Goal: Information Seeking & Learning: Learn about a topic

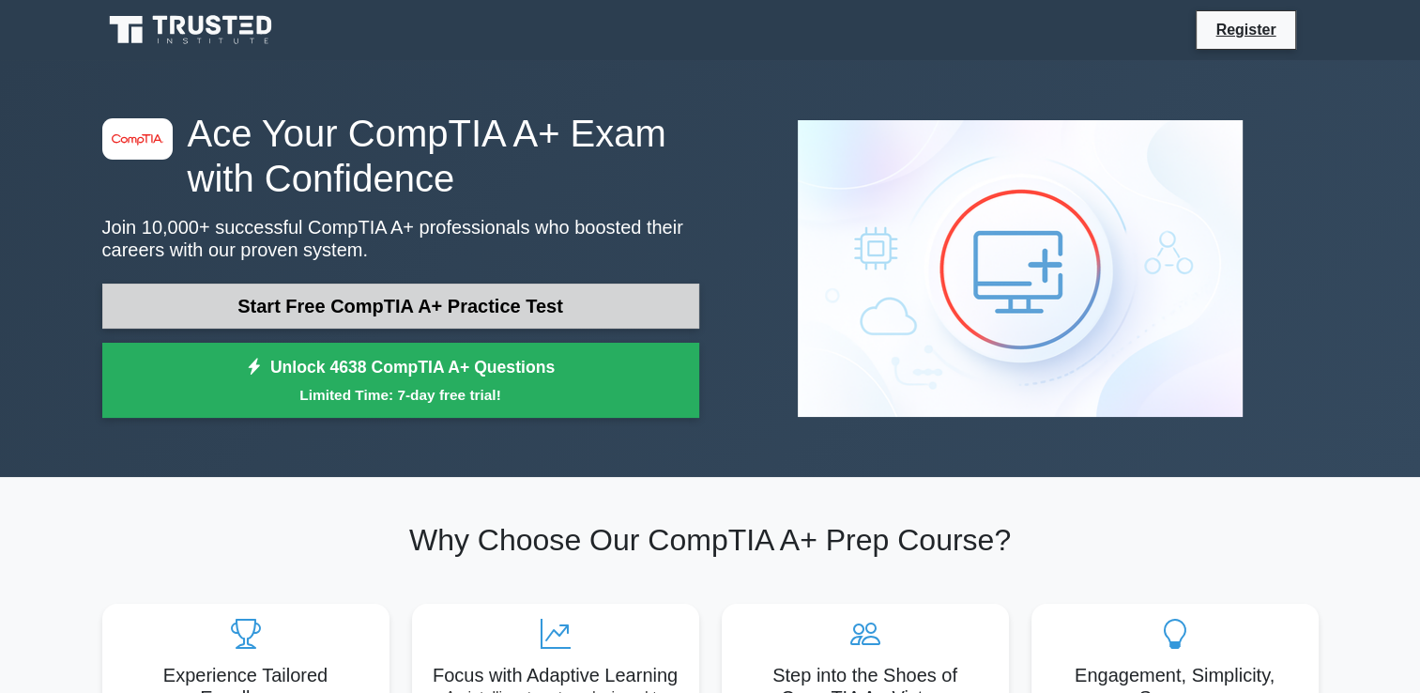
click at [507, 303] on link "Start Free CompTIA A+ Practice Test" at bounding box center [400, 305] width 597 height 45
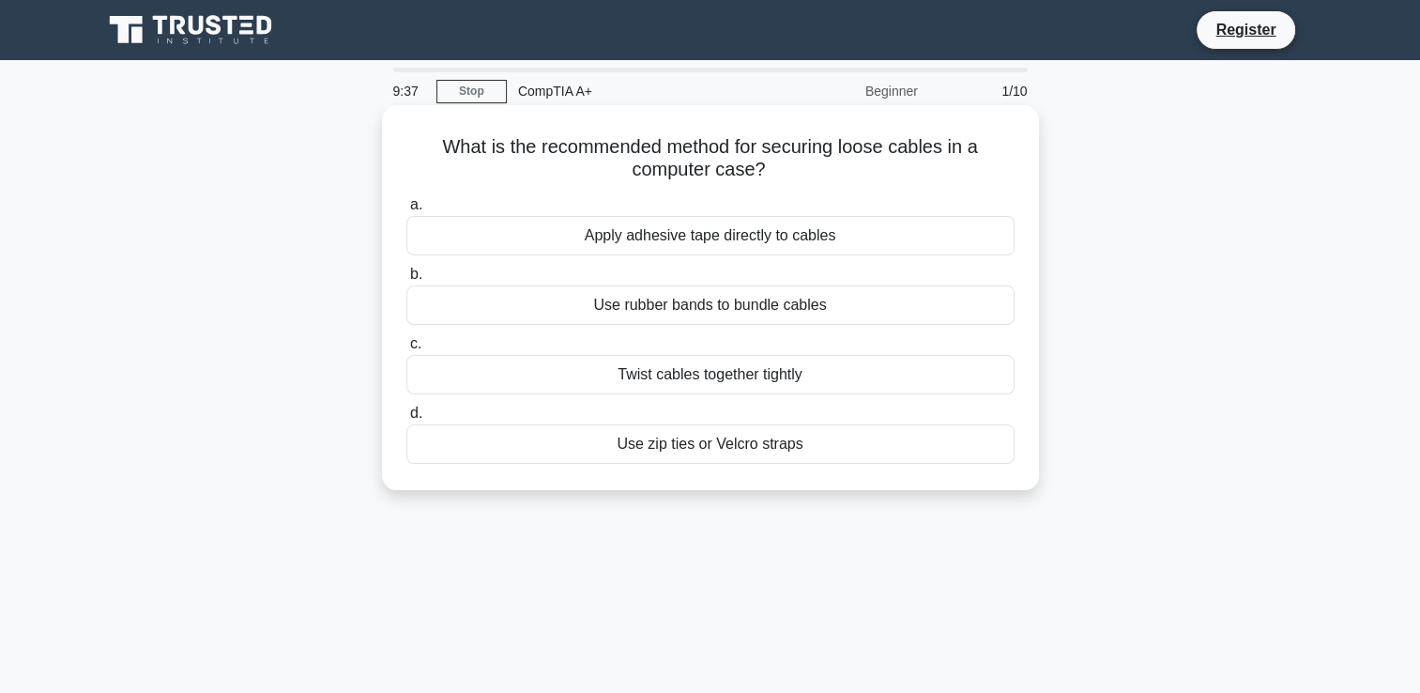
click at [761, 452] on div "Use zip ties or Velcro straps" at bounding box center [710, 443] width 608 height 39
click at [406, 420] on input "d. Use zip ties or Velcro straps" at bounding box center [406, 413] width 0 height 12
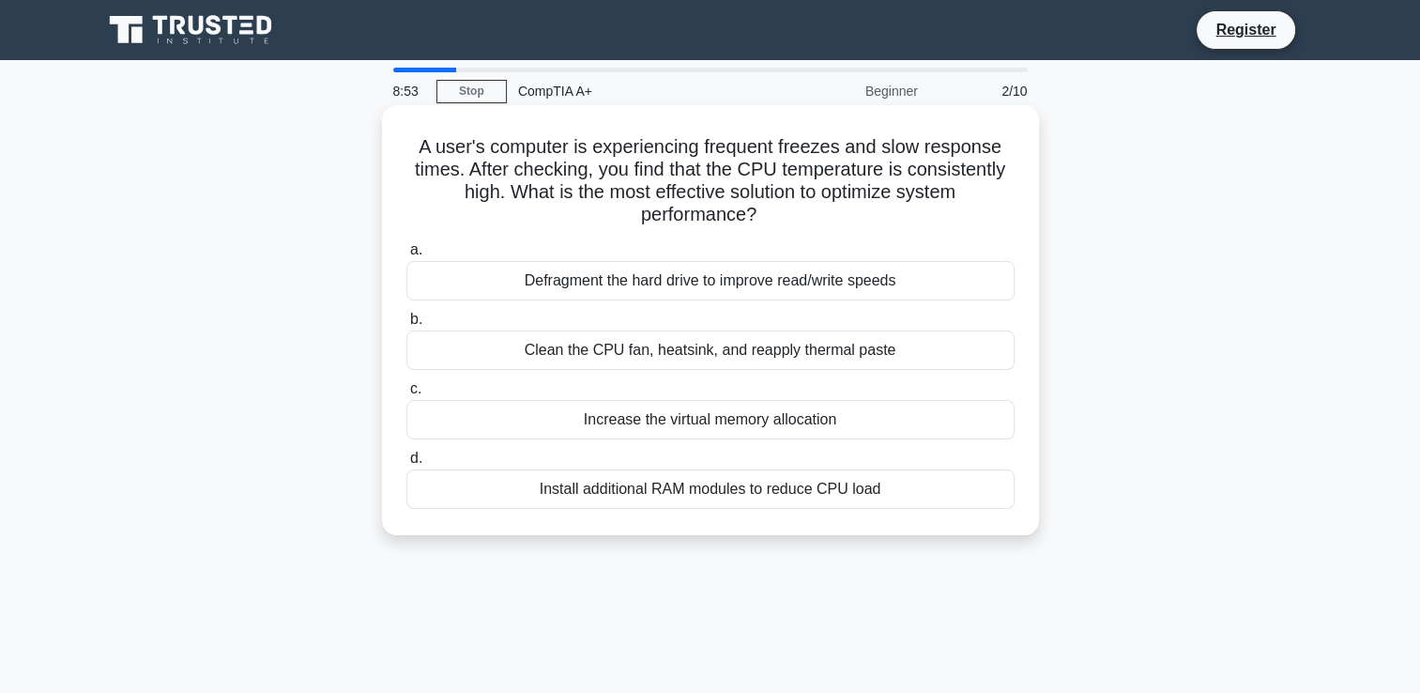
click at [833, 272] on div "Defragment the hard drive to improve read/write speeds" at bounding box center [710, 280] width 608 height 39
click at [406, 256] on input "a. Defragment the hard drive to improve read/write speeds" at bounding box center [406, 250] width 0 height 12
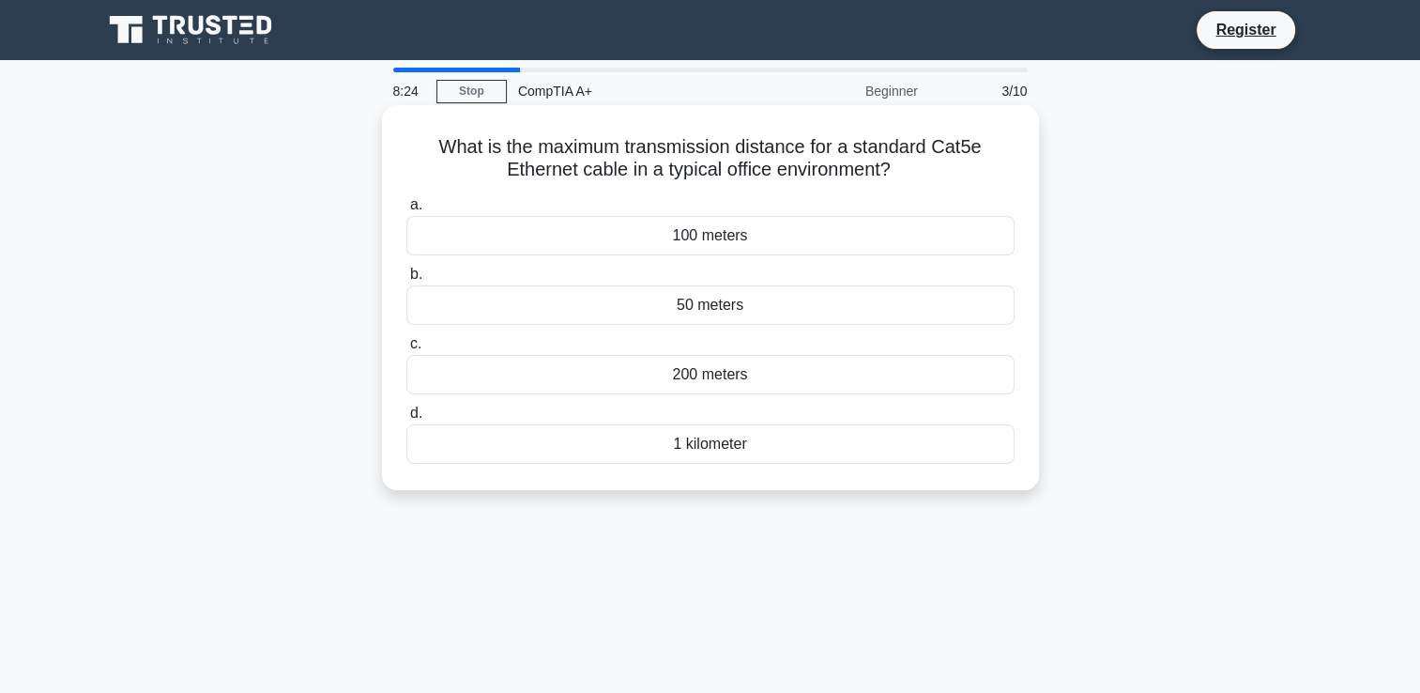
click at [811, 304] on div "50 meters" at bounding box center [710, 304] width 608 height 39
click at [406, 281] on input "b. 50 meters" at bounding box center [406, 274] width 0 height 12
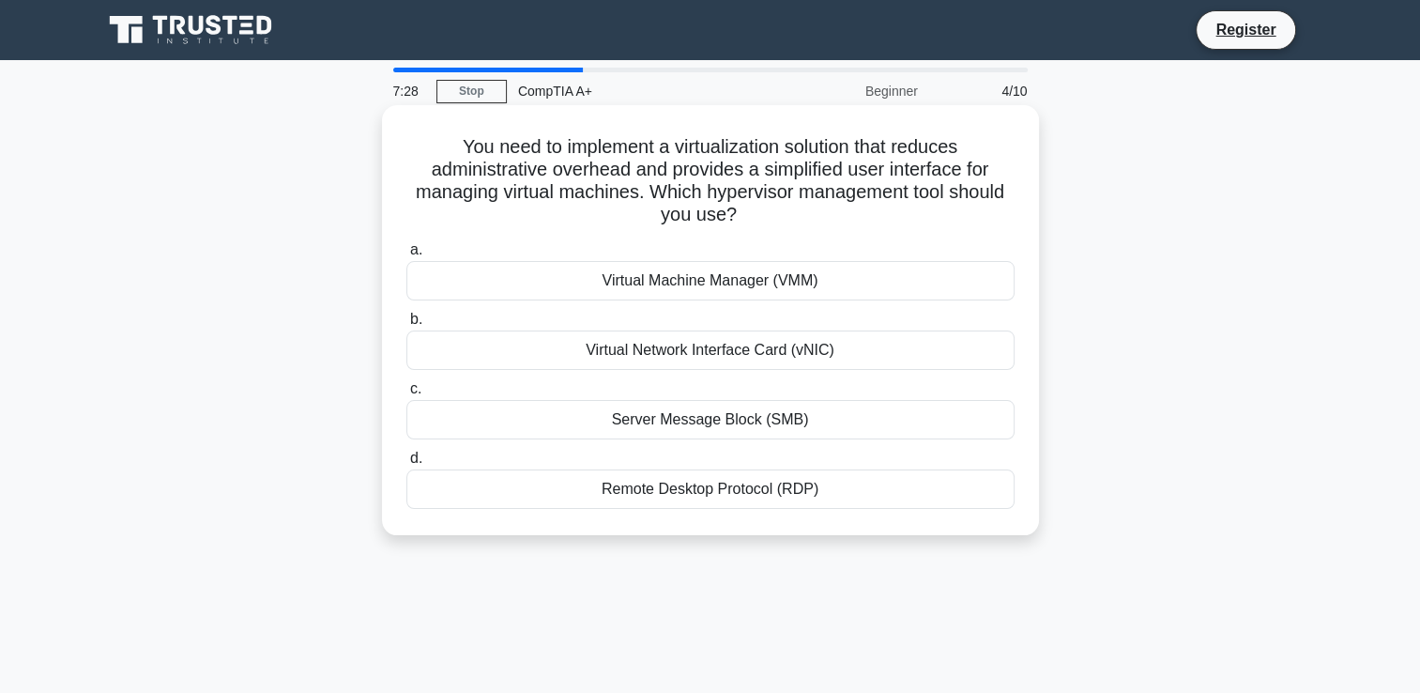
click at [787, 291] on div "Virtual Machine Manager (VMM)" at bounding box center [710, 280] width 608 height 39
click at [406, 256] on input "a. Virtual Machine Manager (VMM)" at bounding box center [406, 250] width 0 height 12
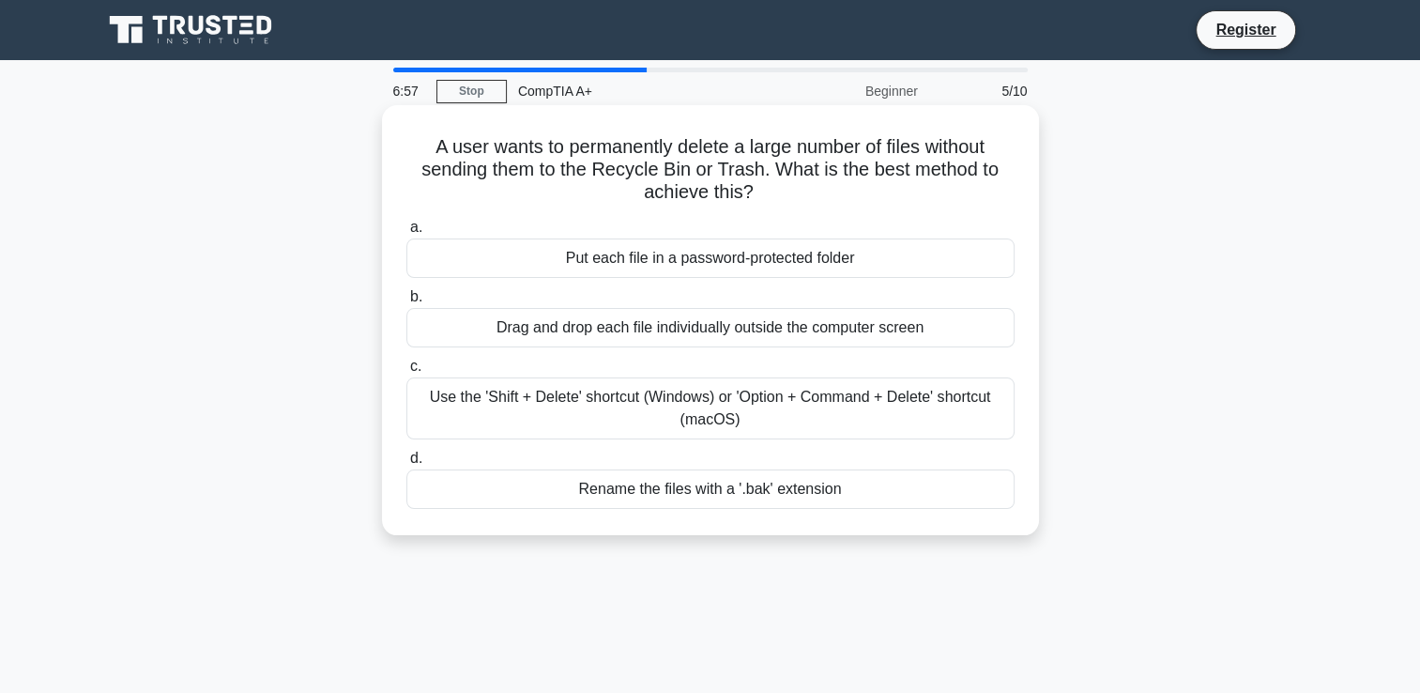
click at [782, 404] on div "Use the 'Shift + Delete' shortcut (Windows) or 'Option + Command + Delete' shor…" at bounding box center [710, 408] width 608 height 62
click at [406, 373] on input "c. Use the 'Shift + Delete' shortcut (Windows) or 'Option + Command + Delete' s…" at bounding box center [406, 366] width 0 height 12
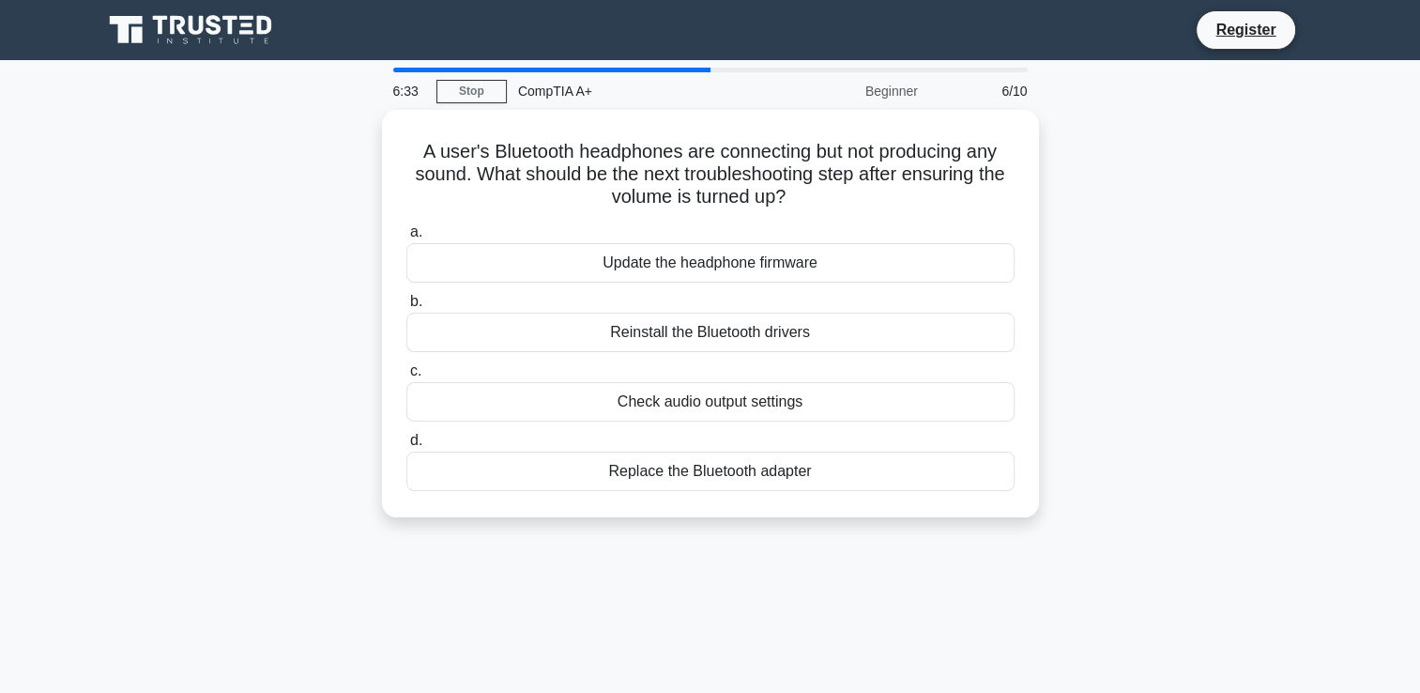
click at [782, 404] on div "Check audio output settings" at bounding box center [710, 401] width 608 height 39
click at [406, 377] on input "c. Check audio output settings" at bounding box center [406, 371] width 0 height 12
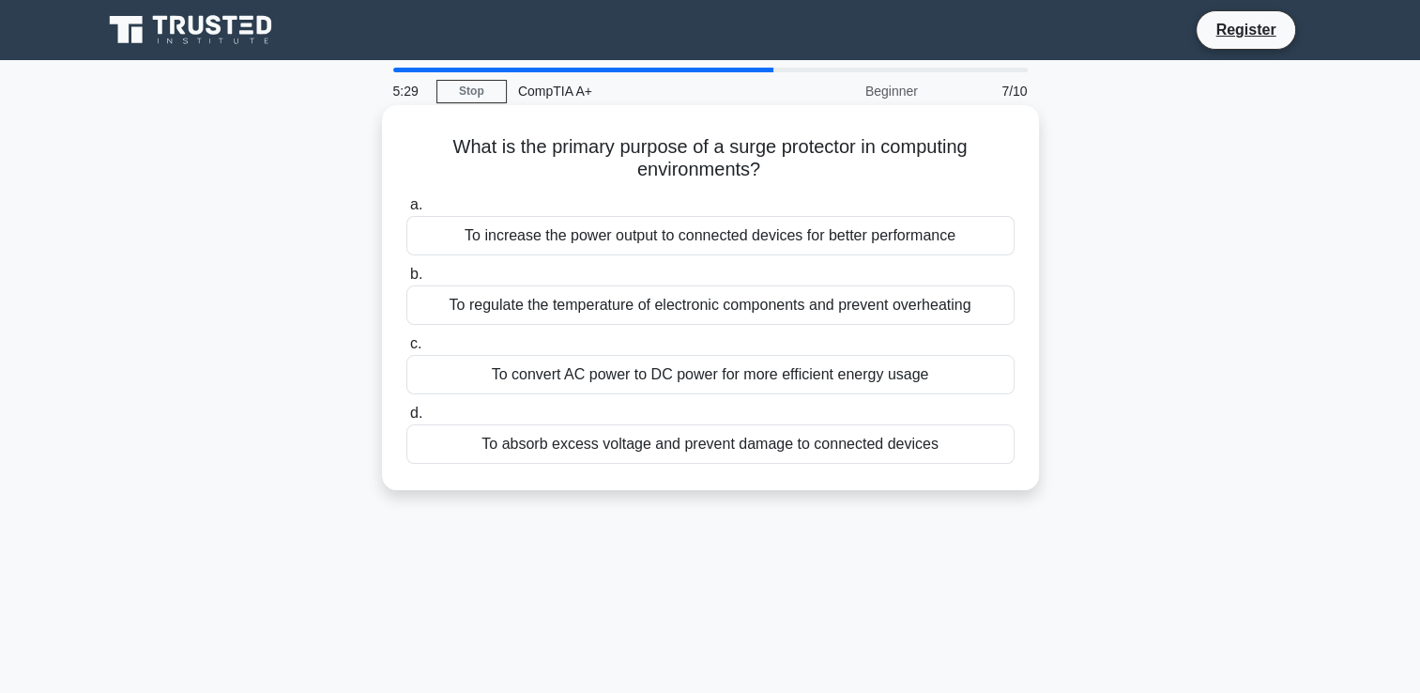
click at [783, 443] on div "To absorb excess voltage and prevent damage to connected devices" at bounding box center [710, 443] width 608 height 39
click at [406, 420] on input "d. To absorb excess voltage and prevent damage to connected devices" at bounding box center [406, 413] width 0 height 12
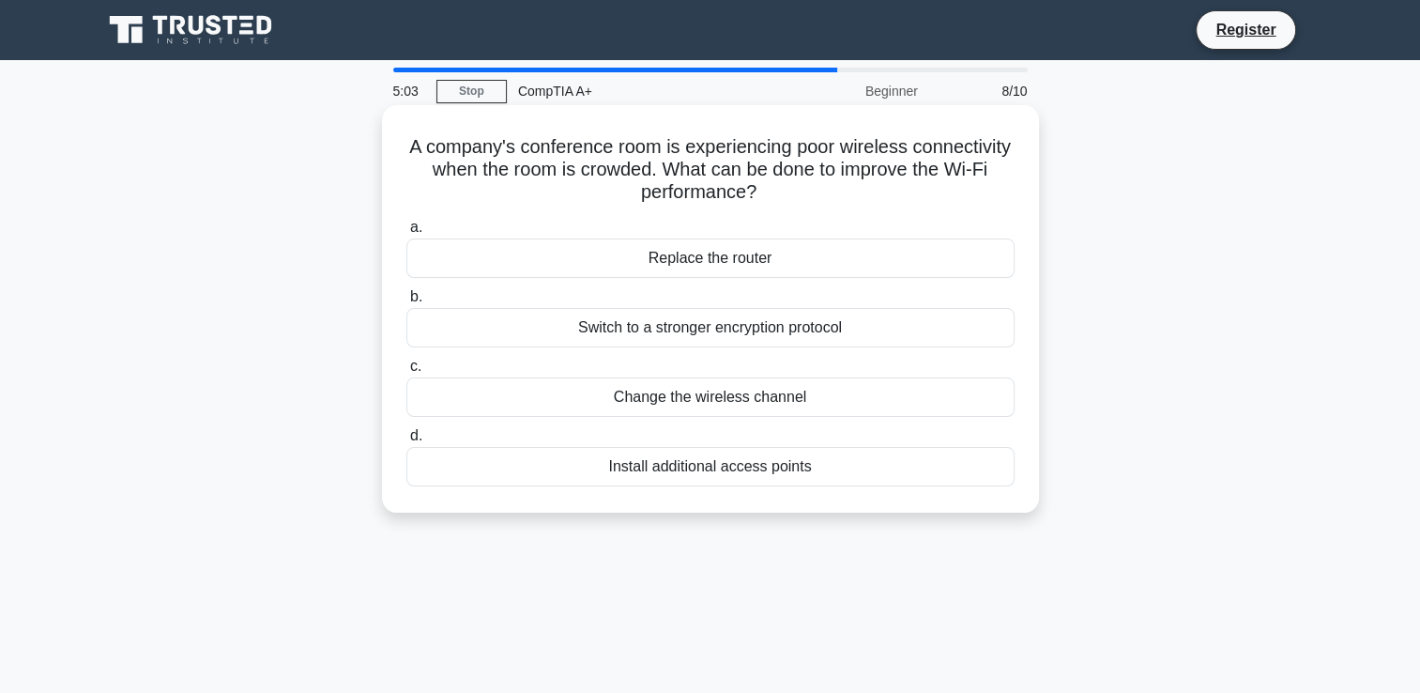
click at [717, 401] on div "Change the wireless channel" at bounding box center [710, 396] width 608 height 39
click at [406, 373] on input "c. Change the wireless channel" at bounding box center [406, 366] width 0 height 12
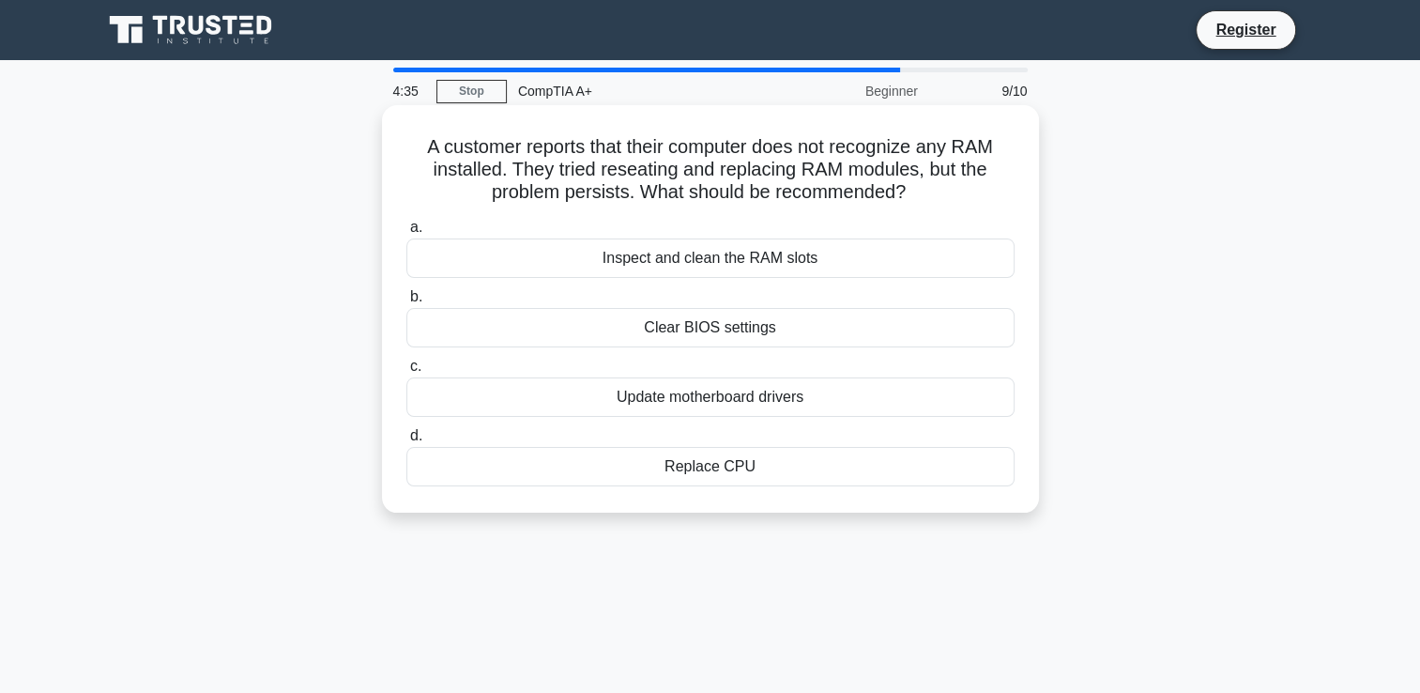
click at [699, 315] on div "Clear BIOS settings" at bounding box center [710, 327] width 608 height 39
click at [406, 303] on input "b. Clear BIOS settings" at bounding box center [406, 297] width 0 height 12
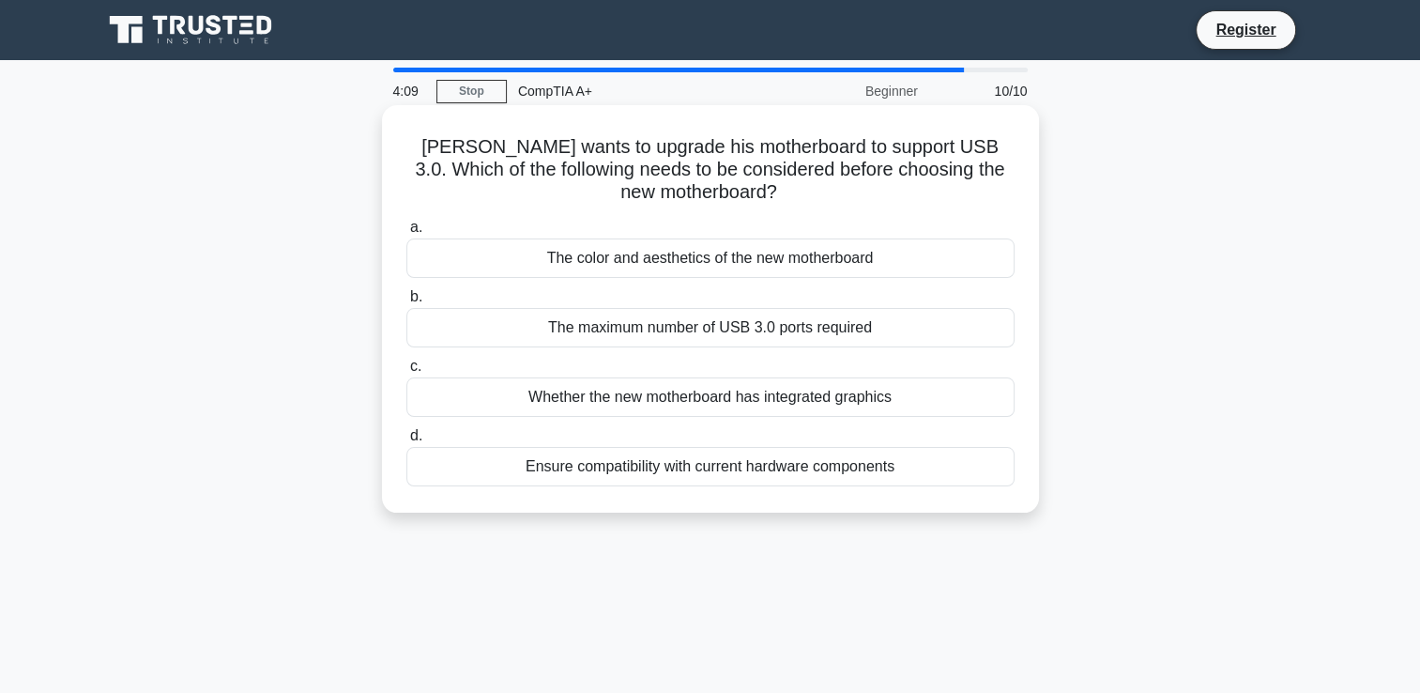
click at [693, 466] on div "Ensure compatibility with current hardware components" at bounding box center [710, 466] width 608 height 39
click at [406, 442] on input "d. Ensure compatibility with current hardware components" at bounding box center [406, 436] width 0 height 12
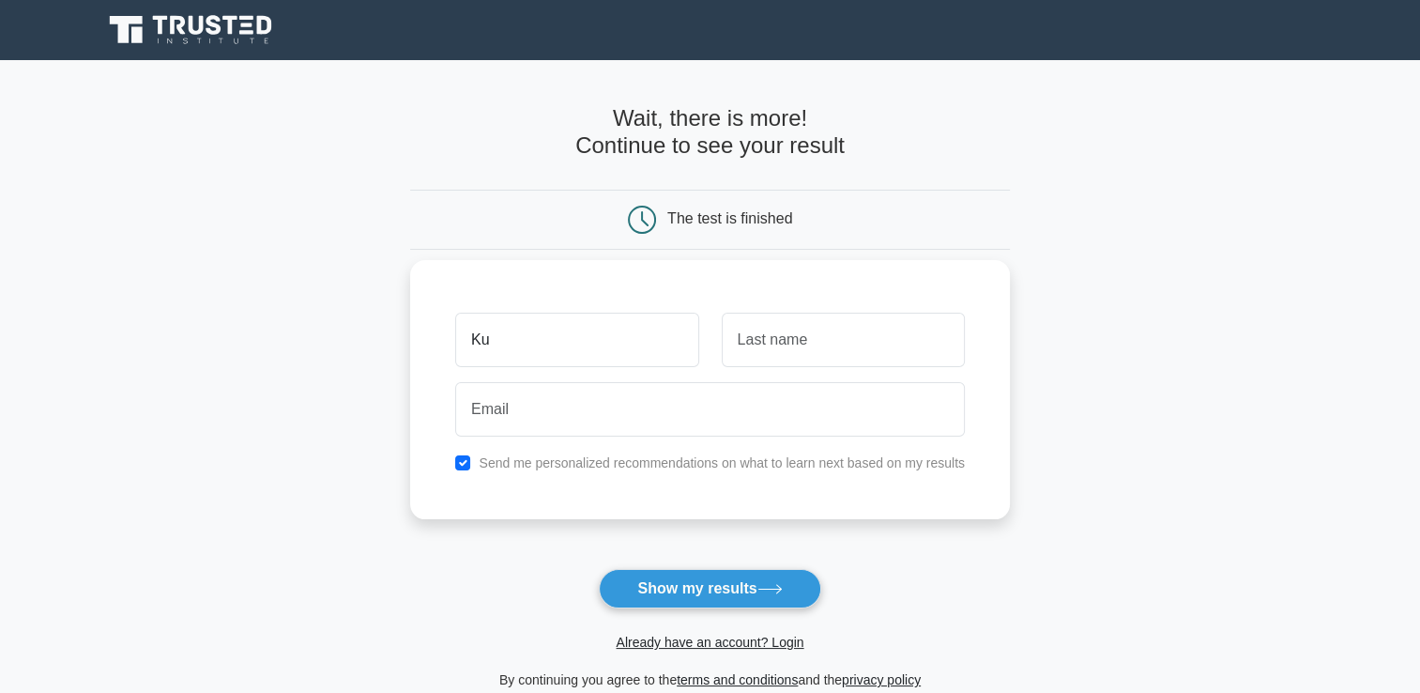
type input "Kutlwano"
type input "Pii"
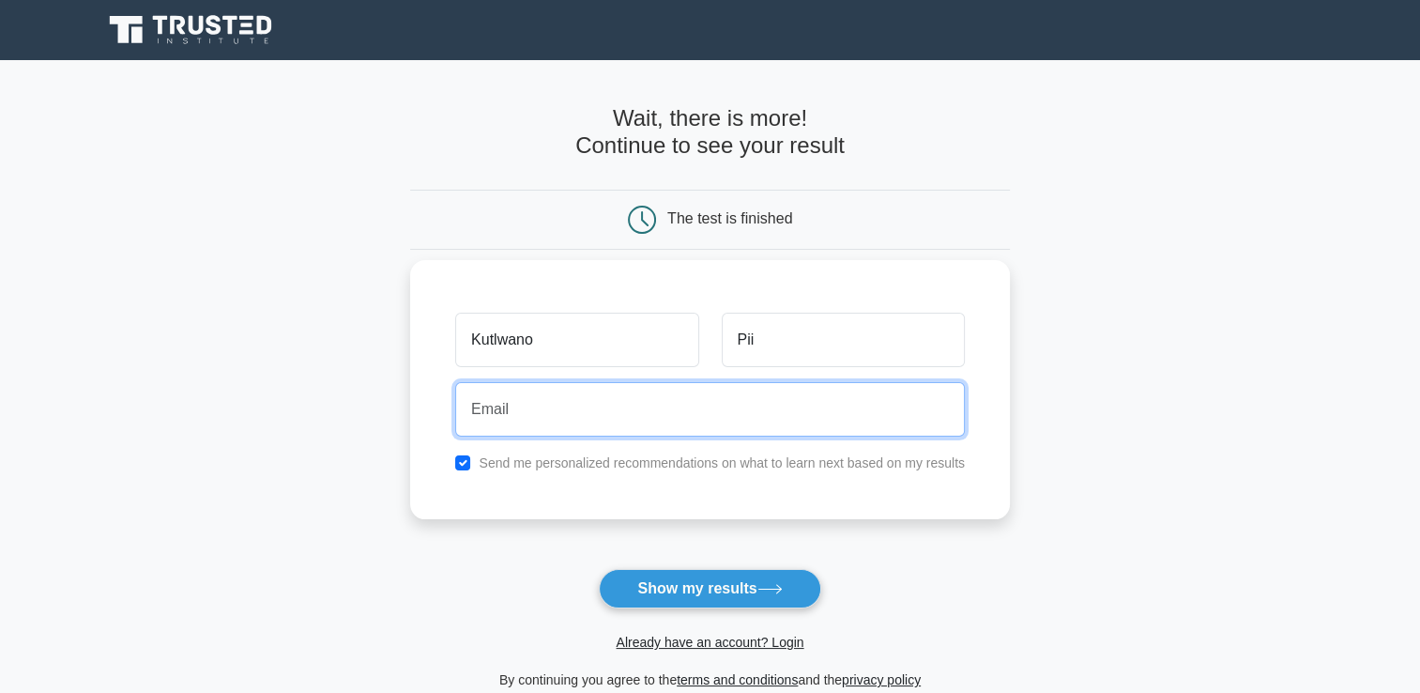
click at [583, 424] on input "email" at bounding box center [710, 409] width 510 height 54
type input "piikutlwano218@gmail.com"
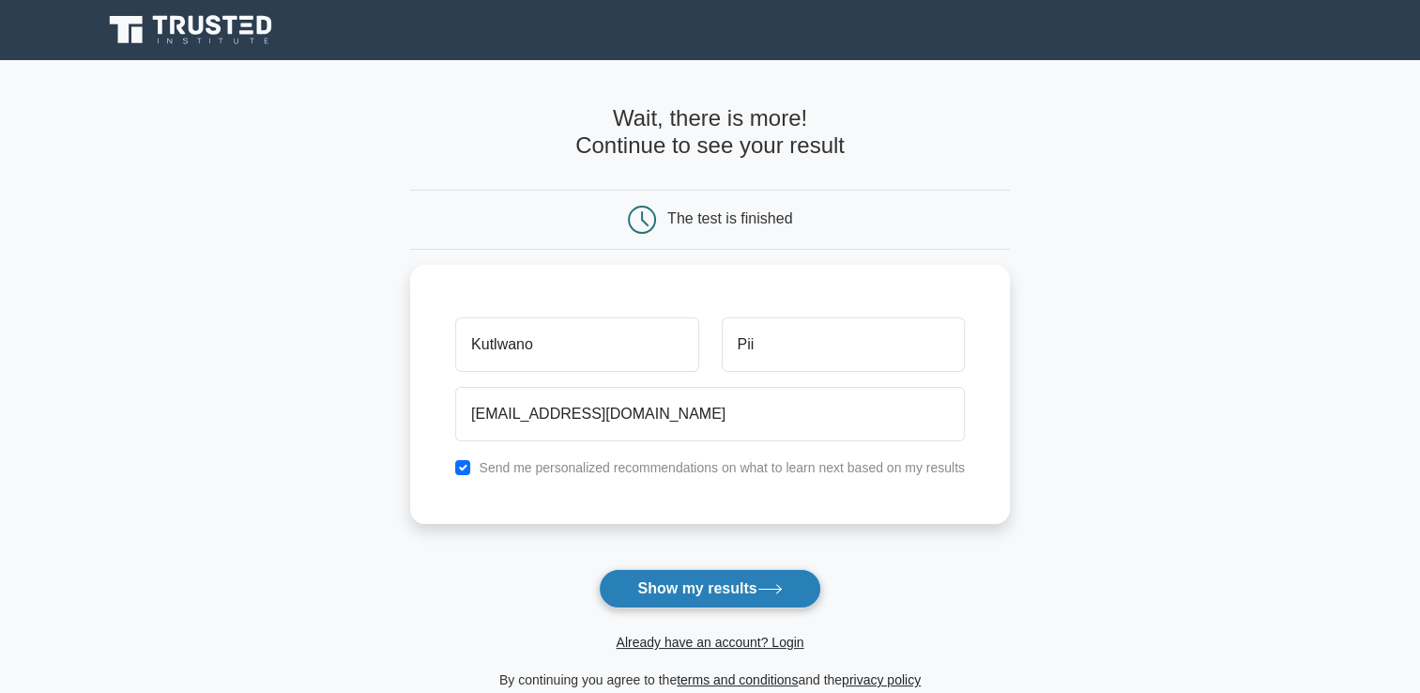
click at [674, 585] on button "Show my results" at bounding box center [709, 588] width 221 height 39
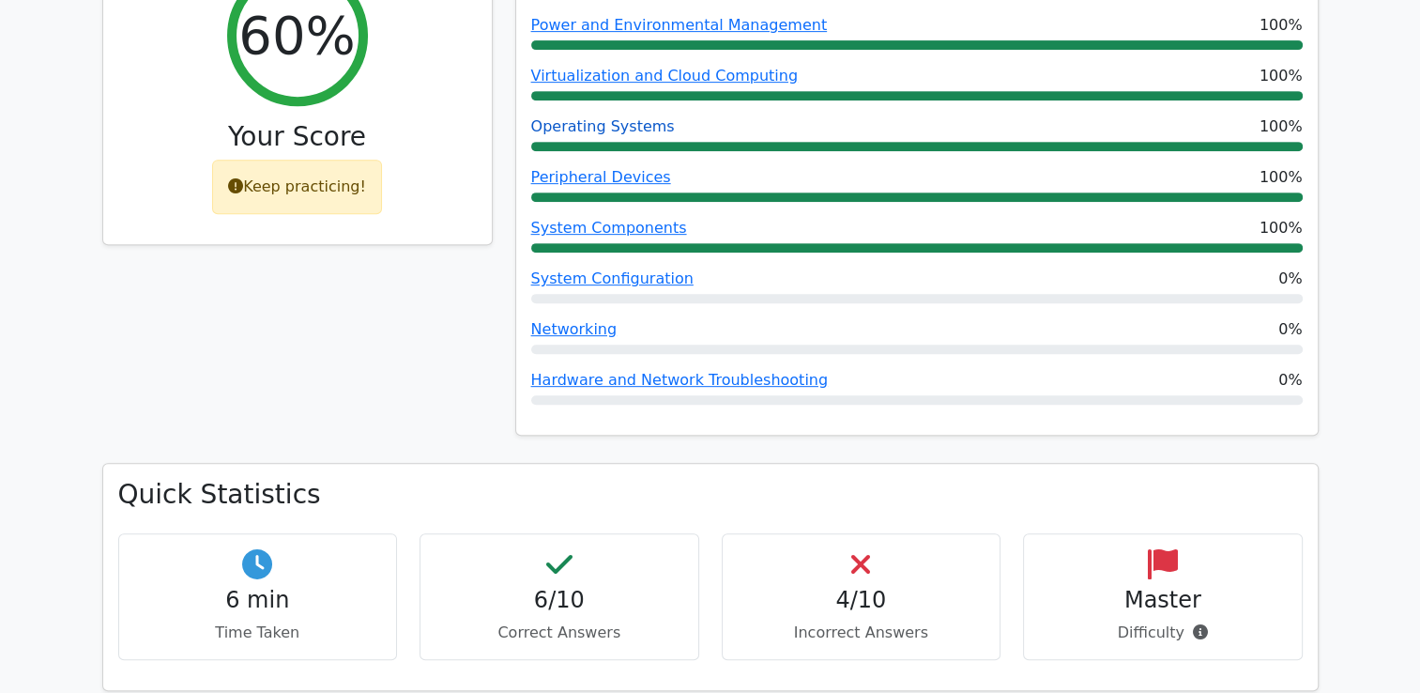
scroll to position [995, 0]
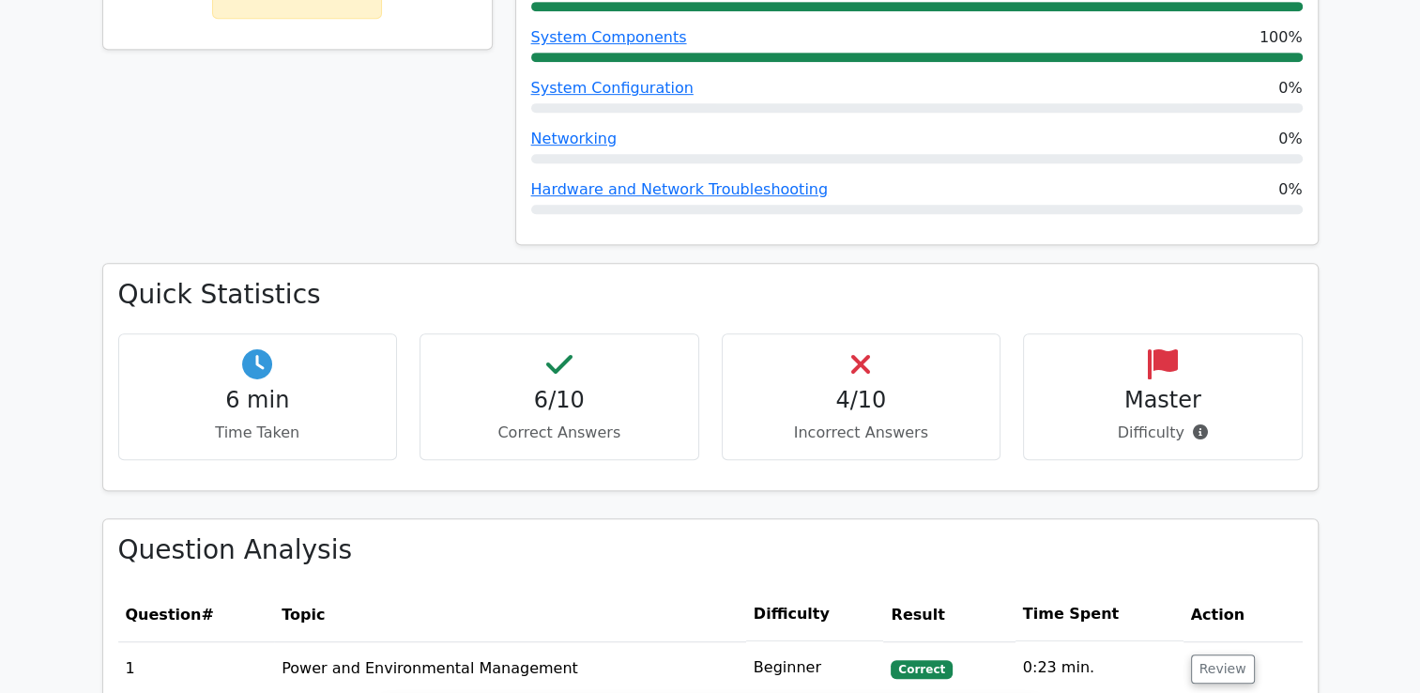
click at [860, 387] on h4 "4/10" at bounding box center [862, 400] width 248 height 27
click at [853, 349] on icon at bounding box center [860, 364] width 19 height 30
click at [882, 387] on h4 "4/10" at bounding box center [862, 400] width 248 height 27
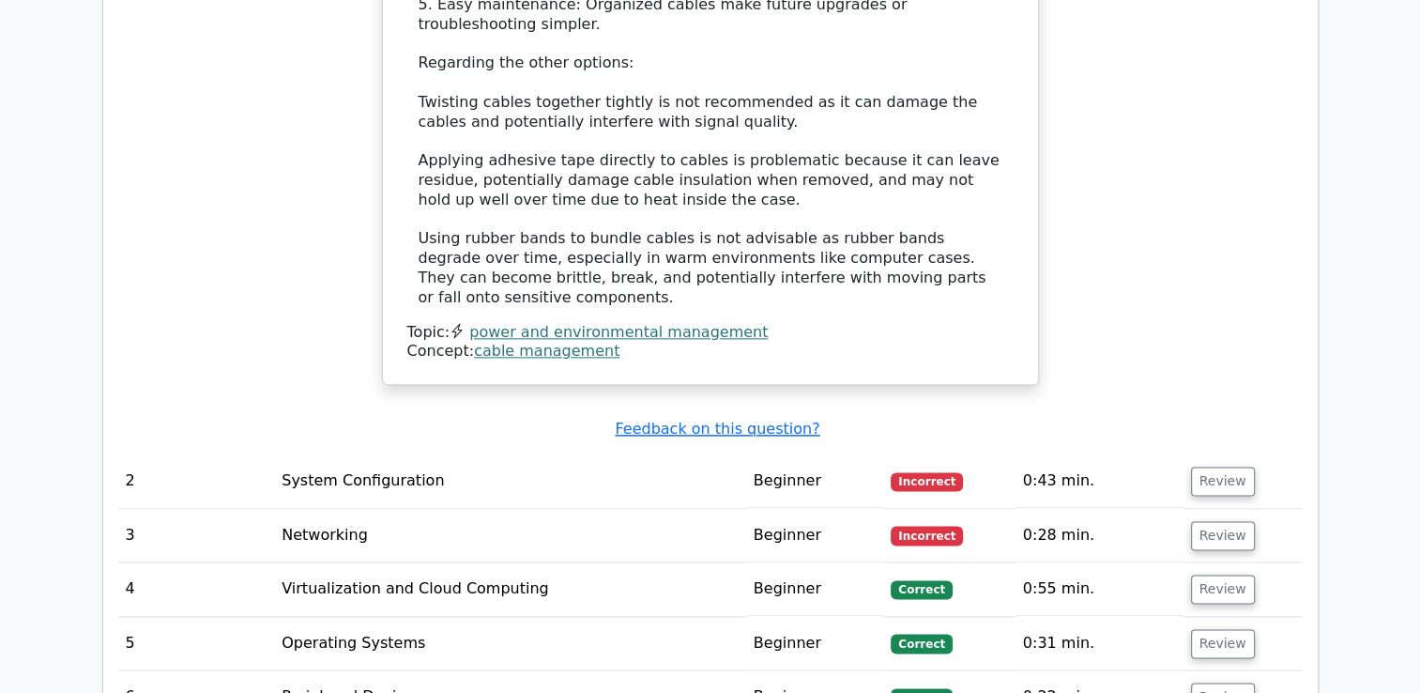
scroll to position [2268, 0]
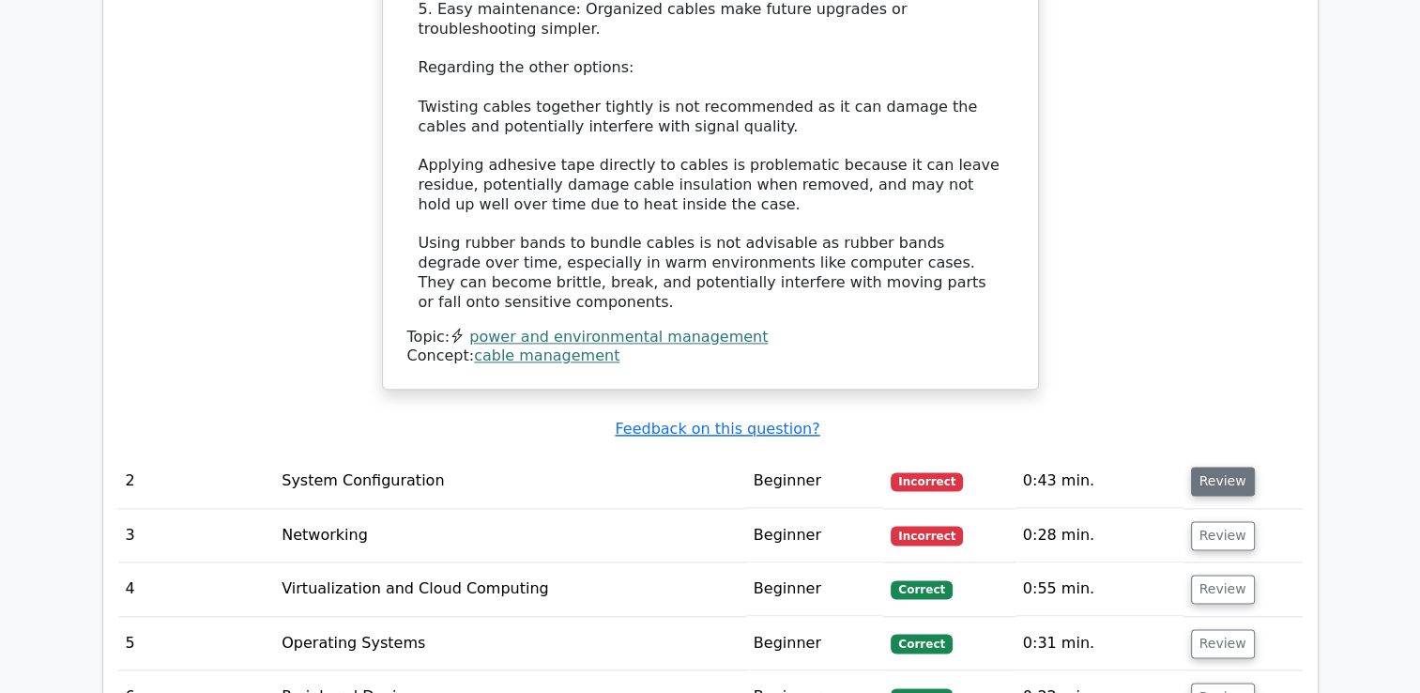
click at [1214, 466] on button "Review" at bounding box center [1223, 480] width 64 height 29
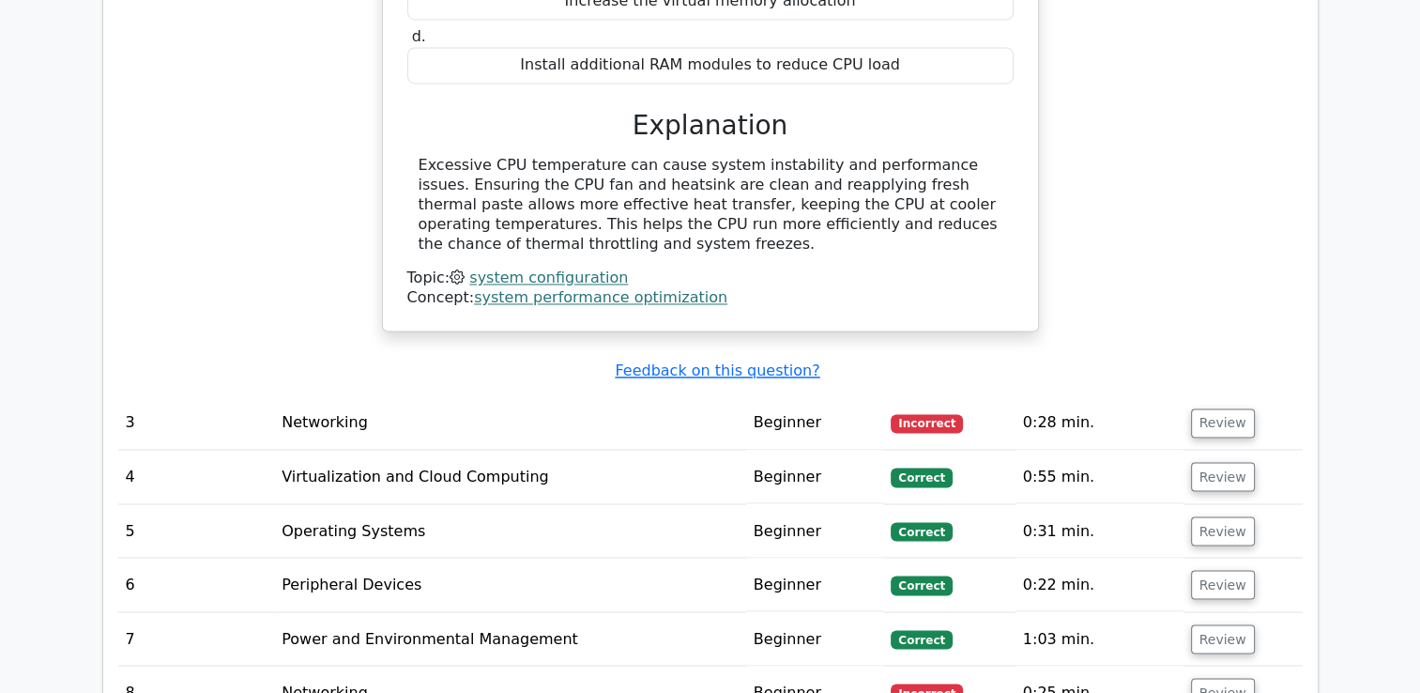
scroll to position [3127, 0]
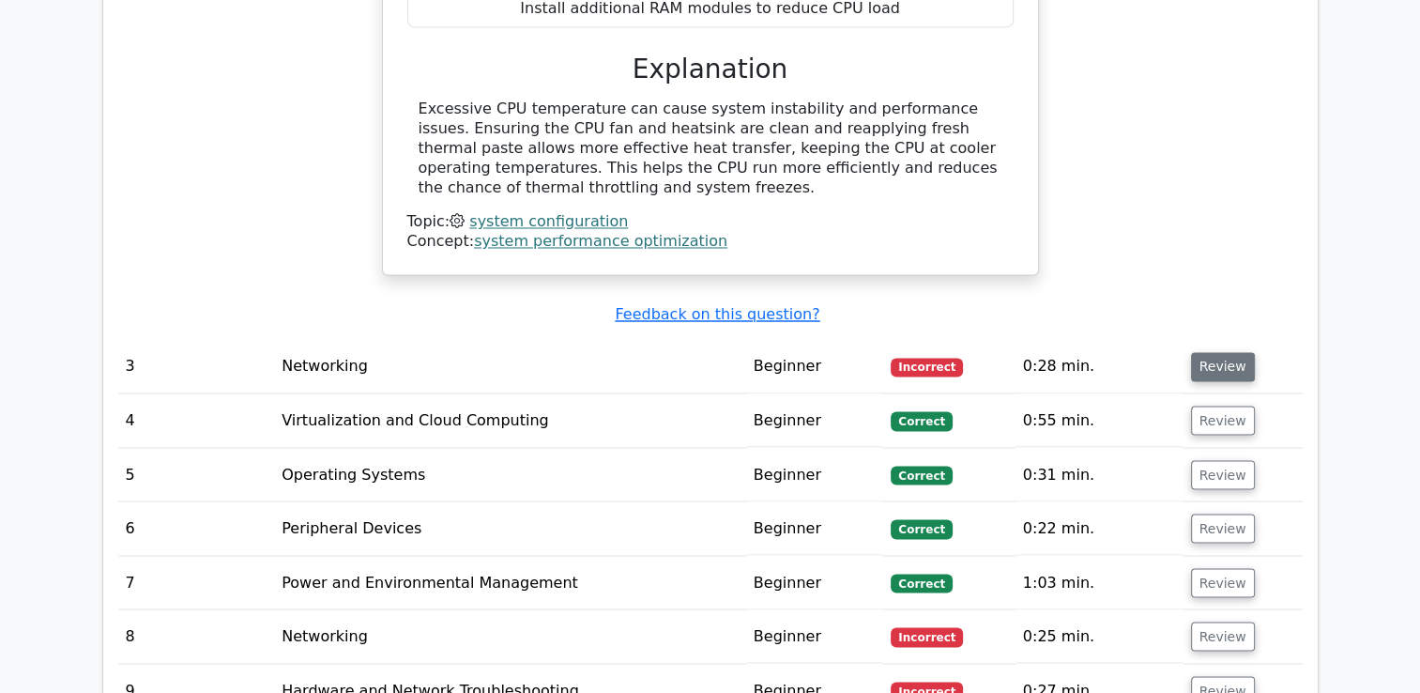
click at [1215, 352] on button "Review" at bounding box center [1223, 366] width 64 height 29
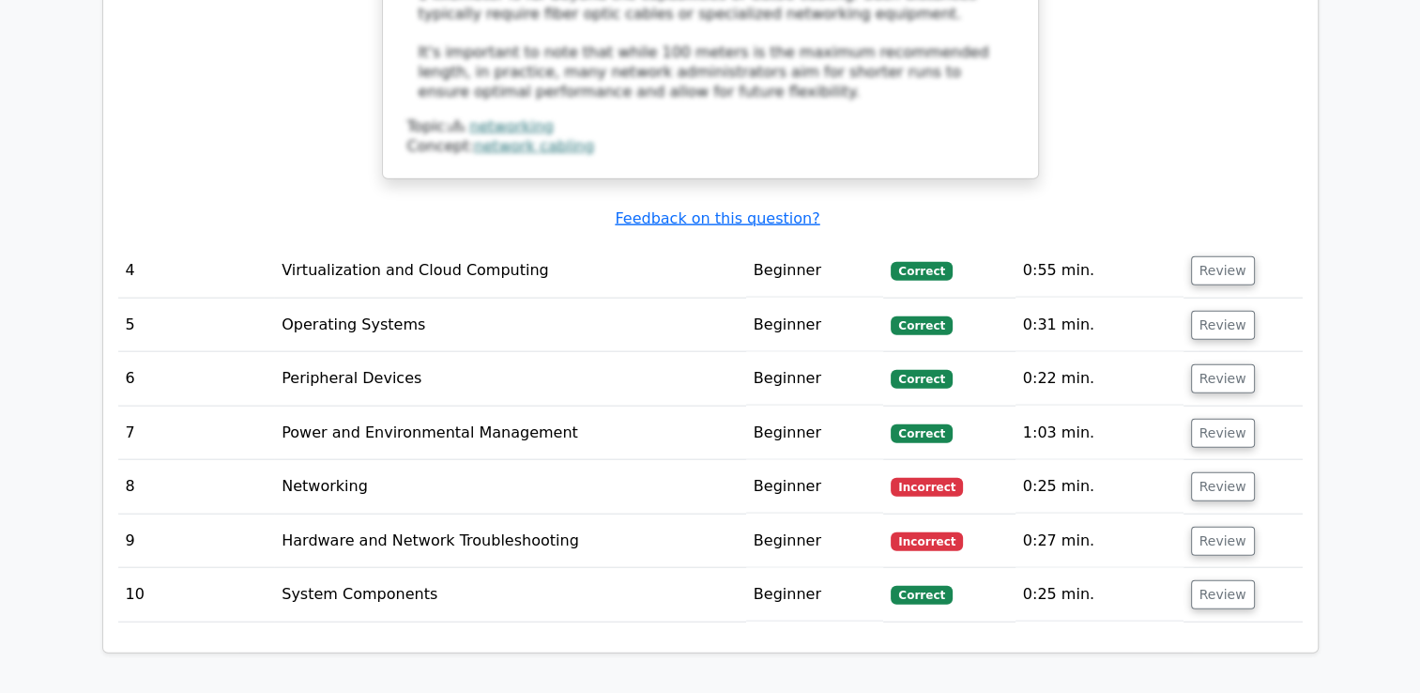
scroll to position [4371, 0]
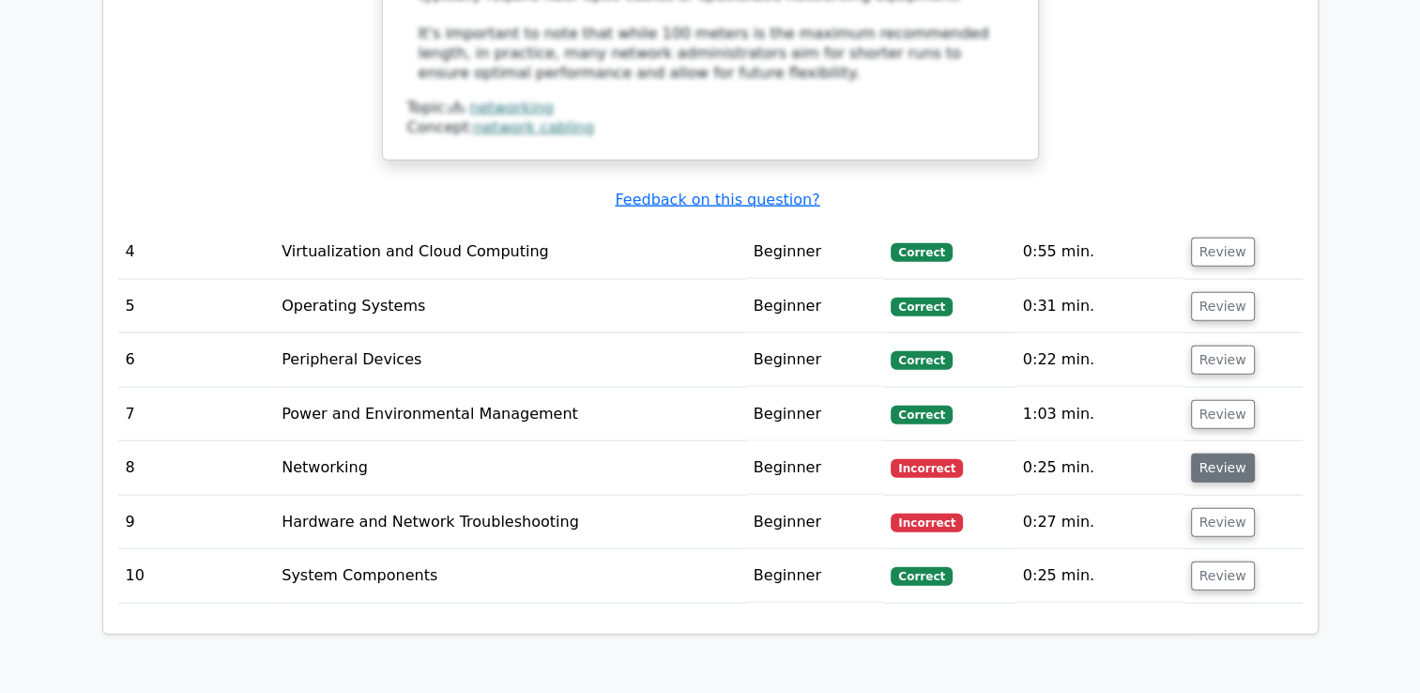
click at [1224, 453] on button "Review" at bounding box center [1223, 467] width 64 height 29
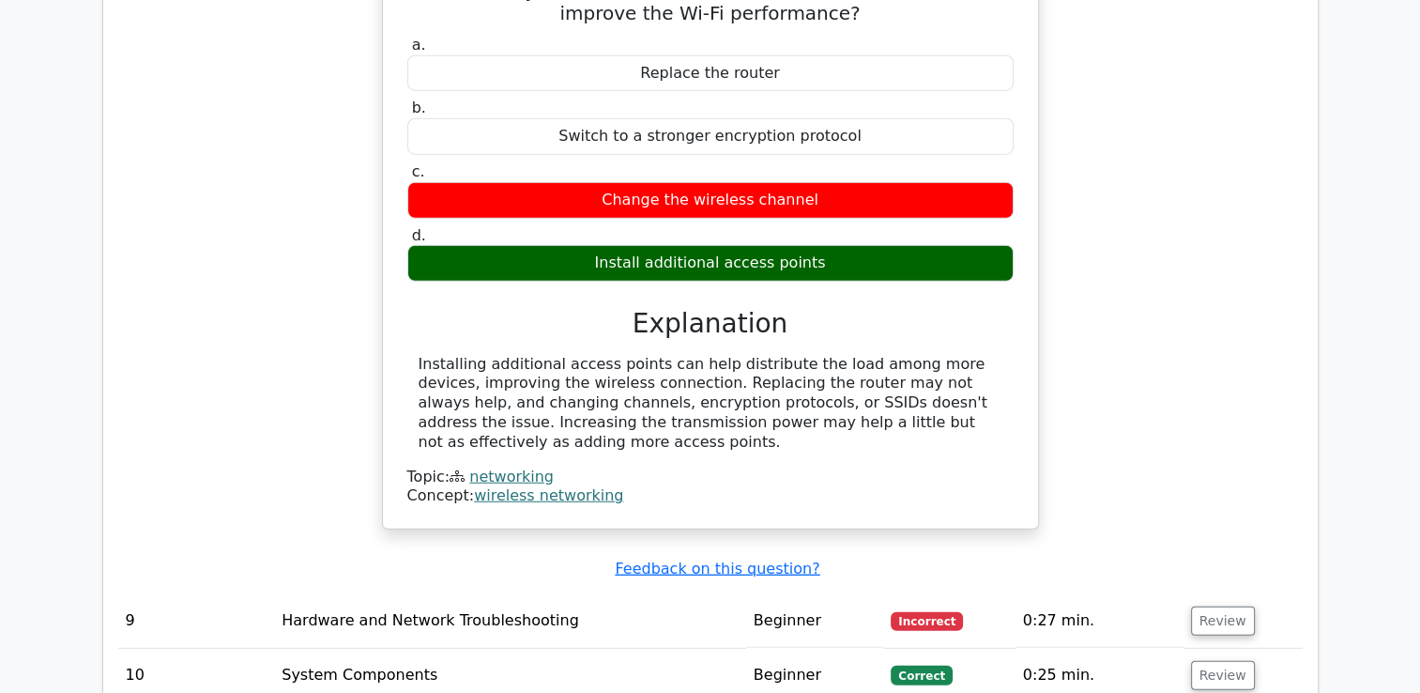
scroll to position [4942, 0]
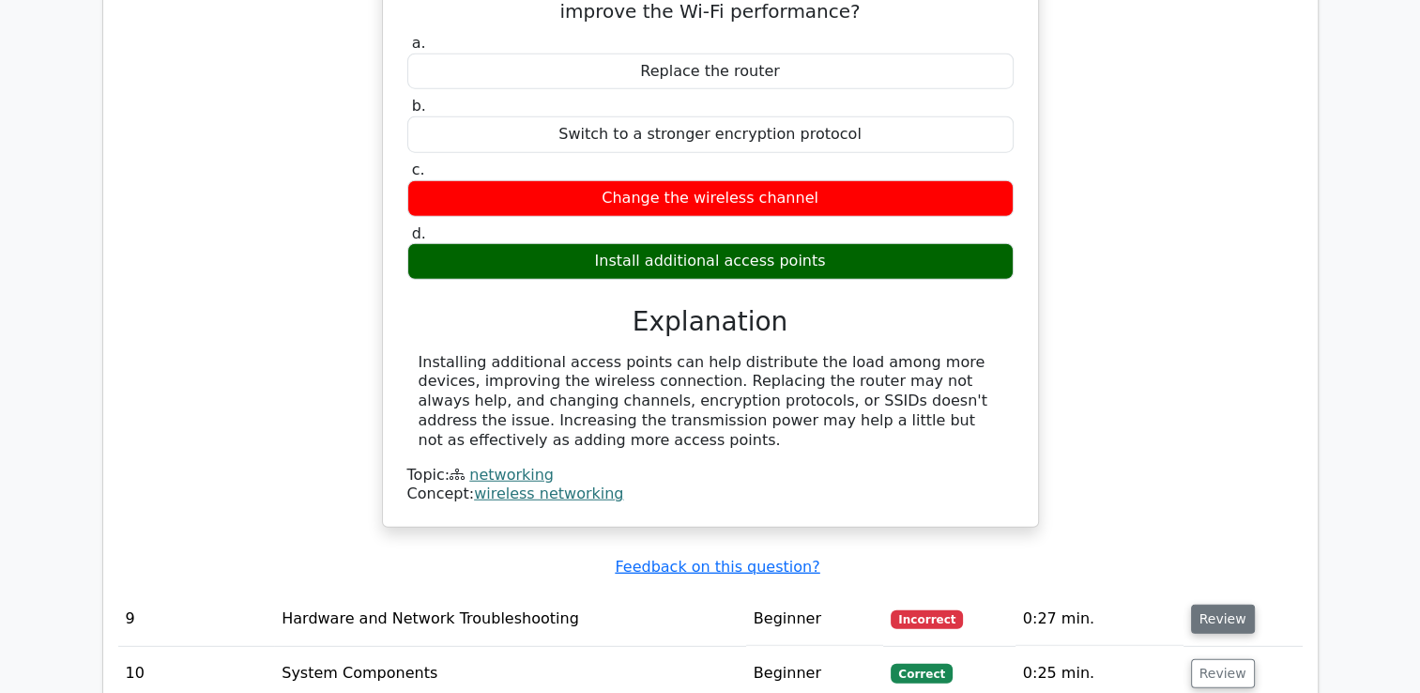
click at [1199, 604] on button "Review" at bounding box center [1223, 618] width 64 height 29
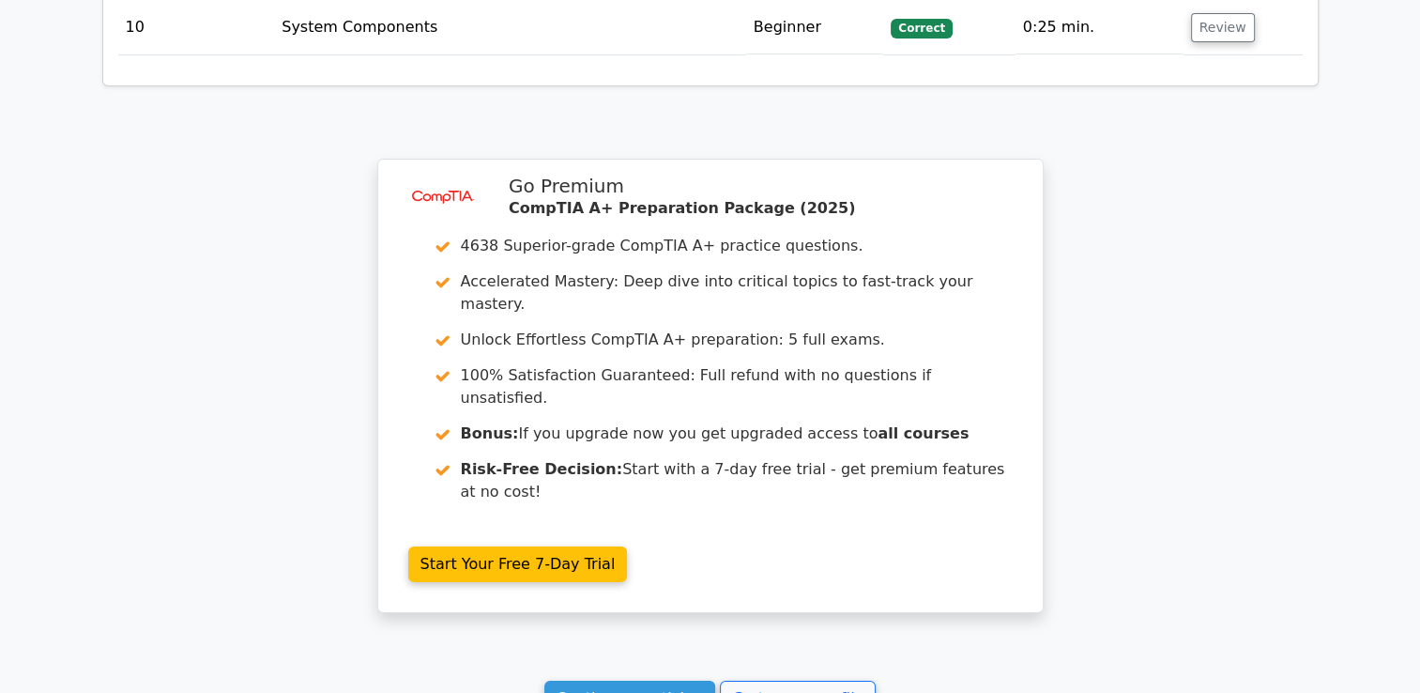
scroll to position [6407, 0]
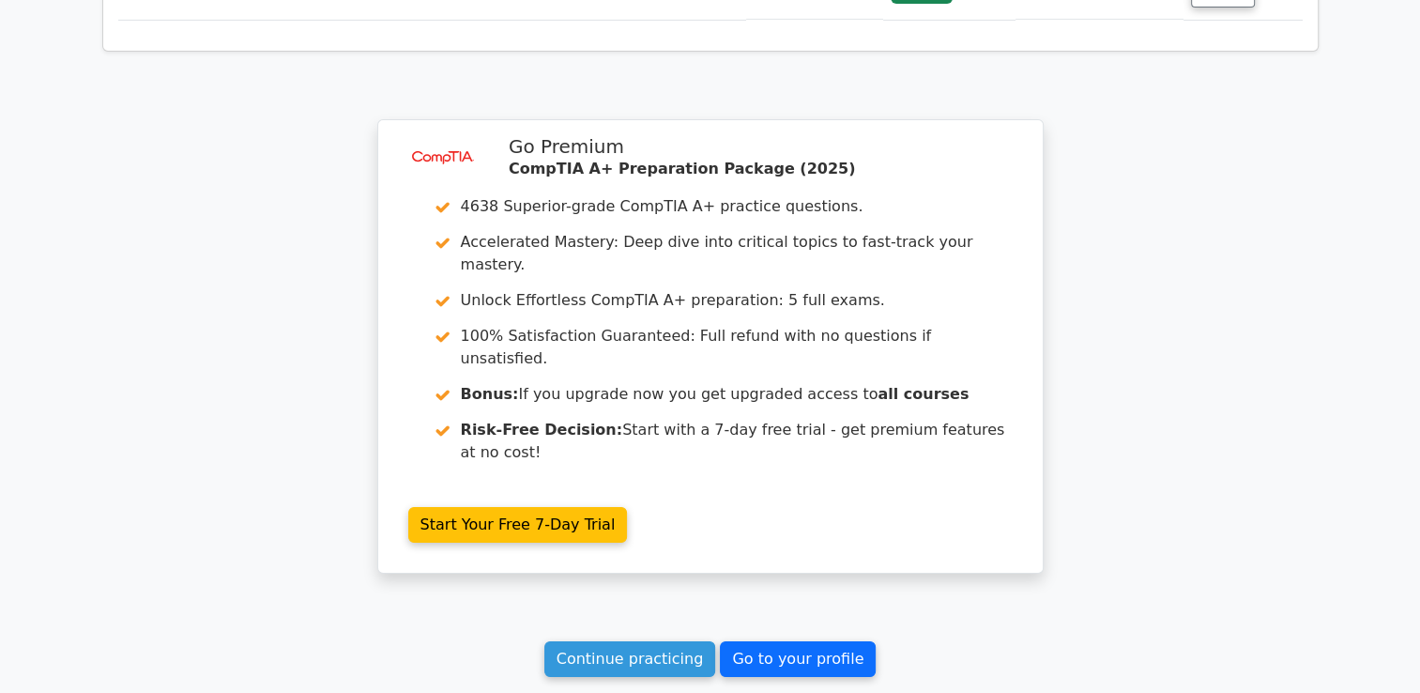
click at [764, 641] on link "Go to your profile" at bounding box center [798, 659] width 156 height 36
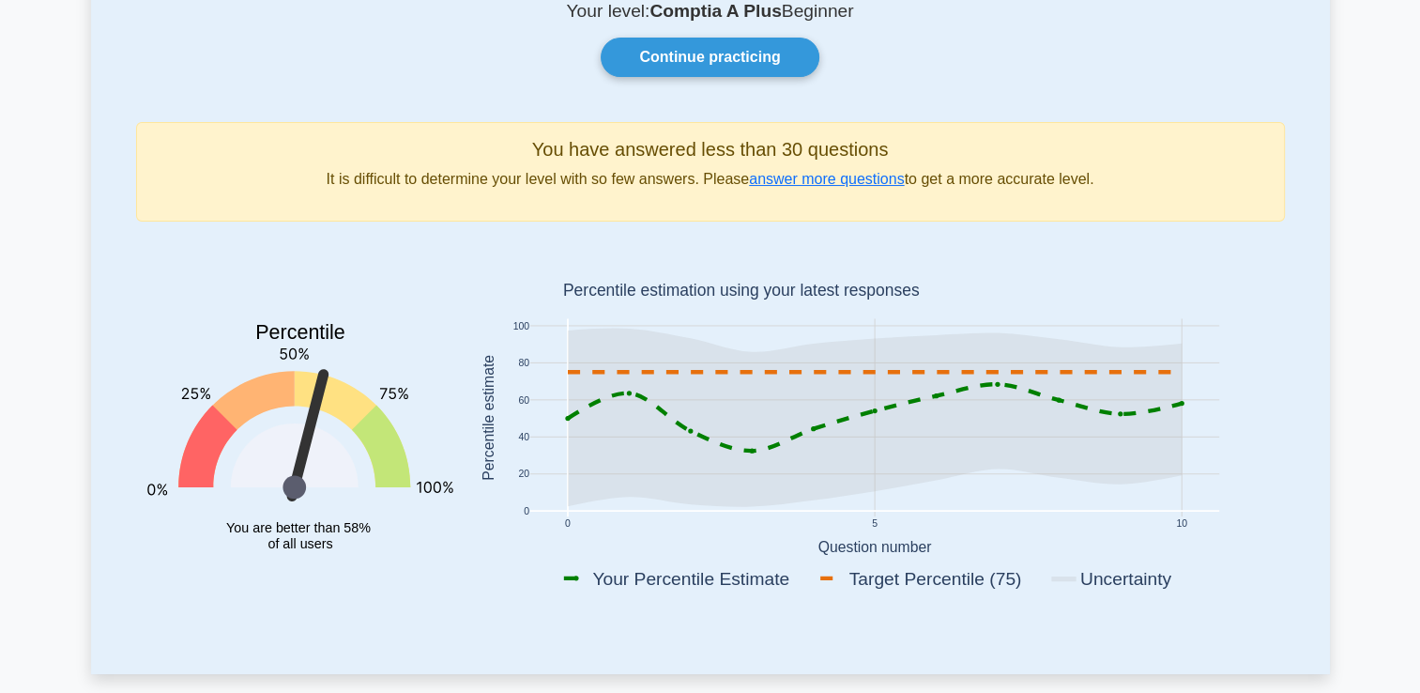
scroll to position [139, 0]
